Goal: Go to known website: Go to known website

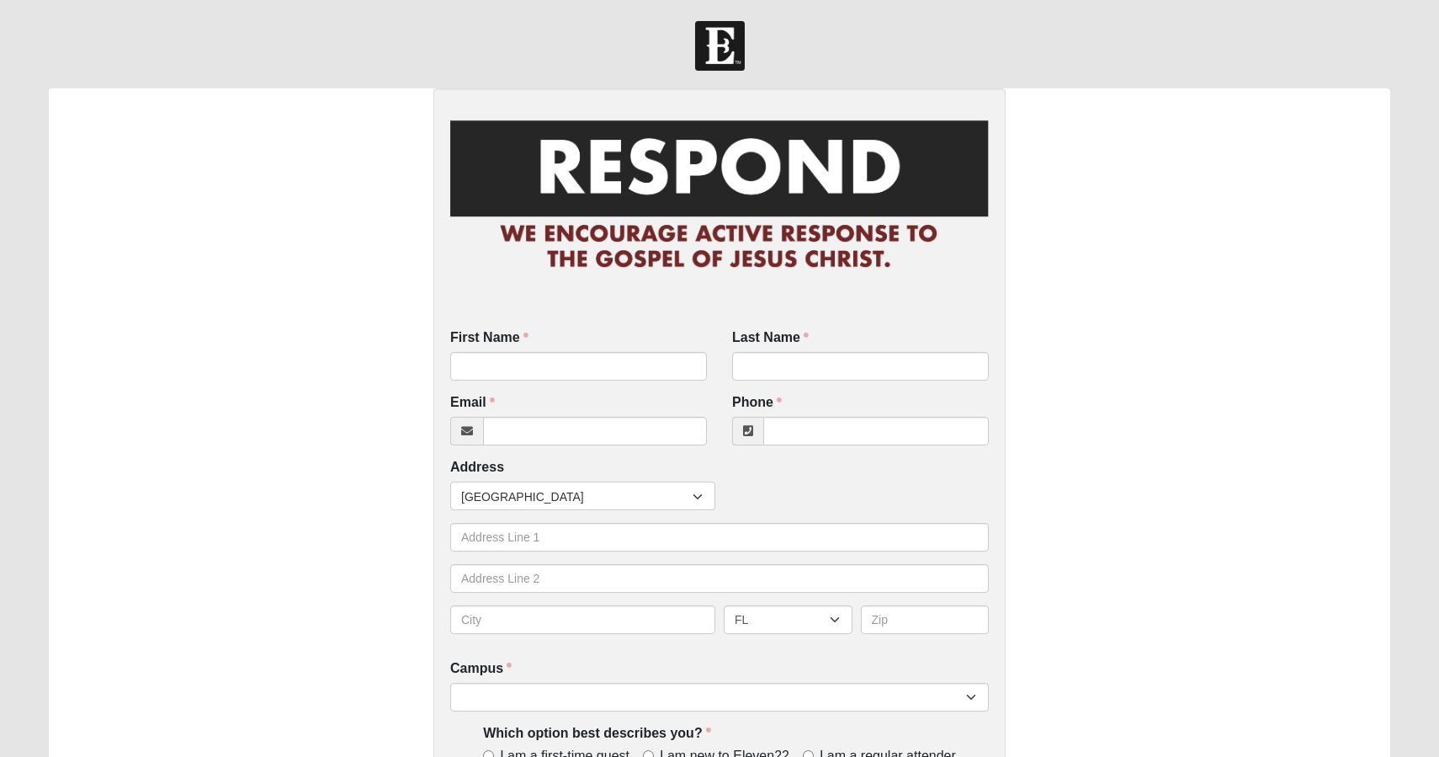
click at [720, 40] on img at bounding box center [720, 46] width 50 height 50
click at [720, 56] on img at bounding box center [720, 46] width 50 height 50
